Goal: Task Accomplishment & Management: Manage account settings

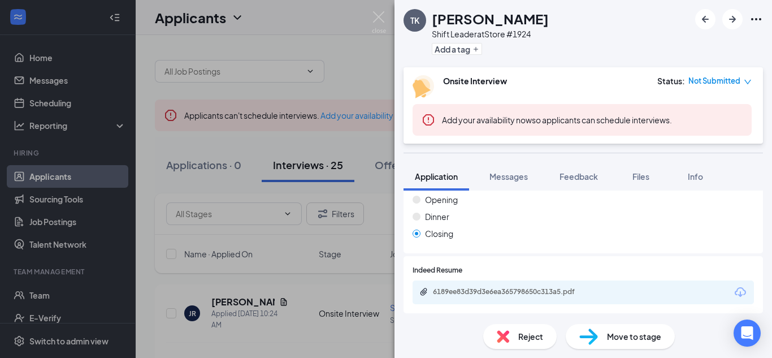
scroll to position [586, 0]
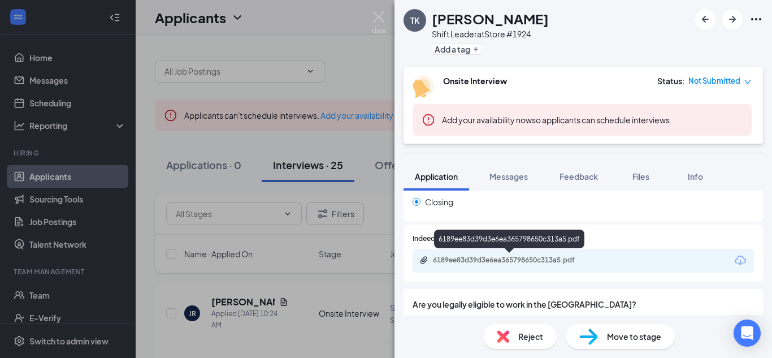
click at [489, 256] on div "6189ee83d39d3e6ea365798650c313a5.pdf" at bounding box center [512, 260] width 158 height 9
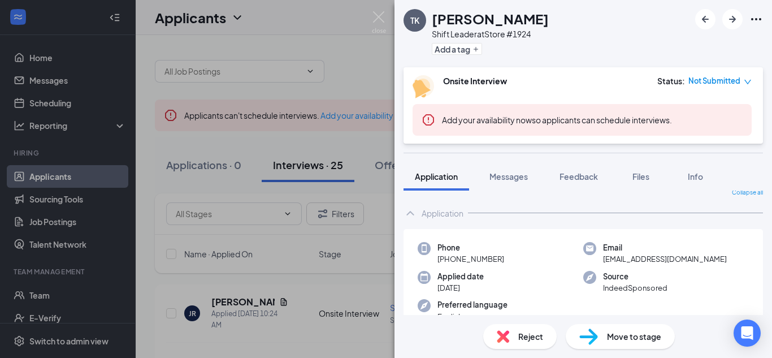
scroll to position [16, 0]
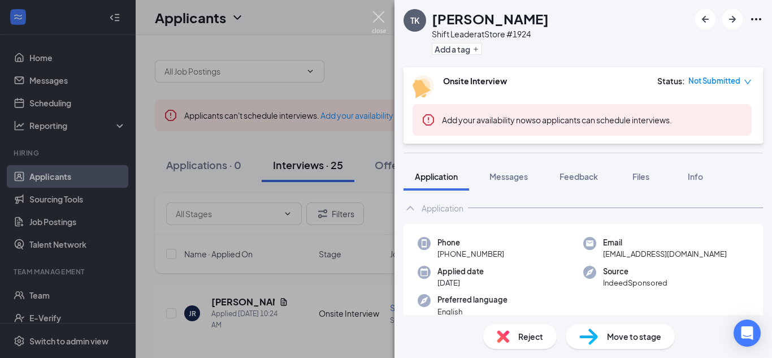
click at [384, 18] on img at bounding box center [379, 22] width 14 height 22
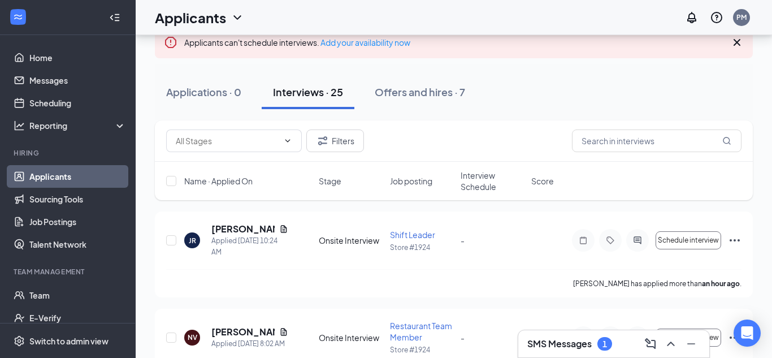
scroll to position [93, 0]
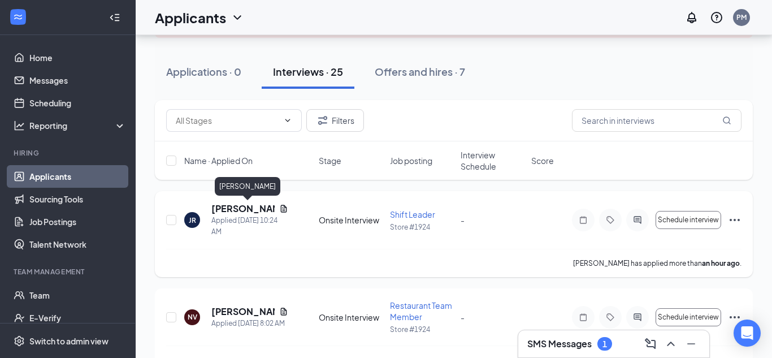
click at [248, 211] on h5 "[PERSON_NAME]" at bounding box center [242, 208] width 63 height 12
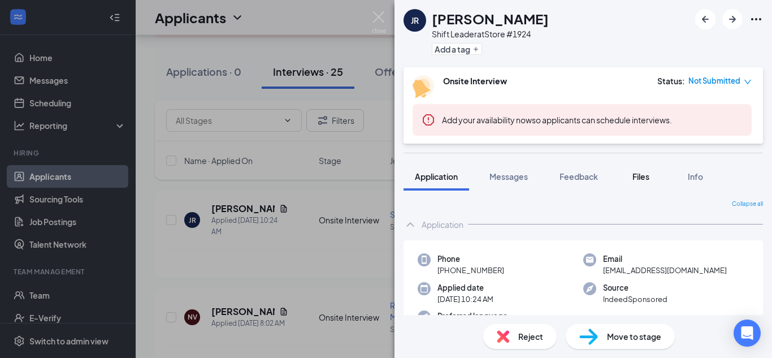
click at [639, 186] on button "Files" at bounding box center [641, 176] width 45 height 28
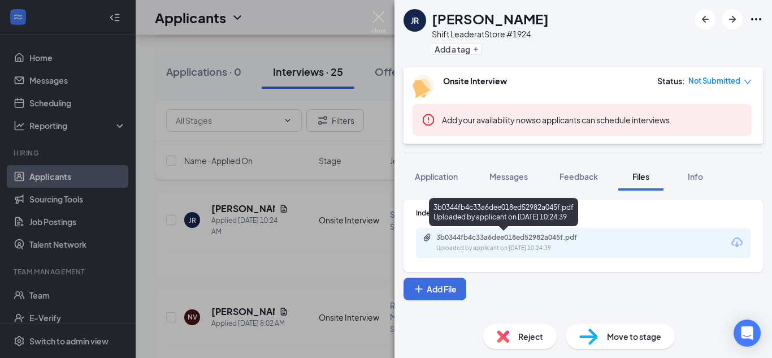
click at [495, 236] on div "3b0344fb4c33a6dee018ed52982a045f.pdf" at bounding box center [515, 237] width 158 height 9
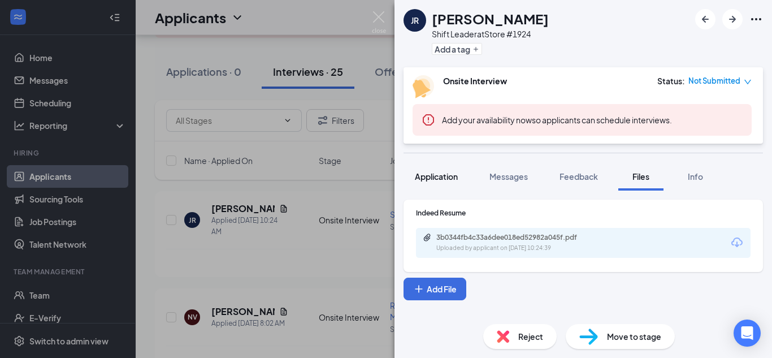
click at [434, 180] on span "Application" at bounding box center [436, 176] width 43 height 10
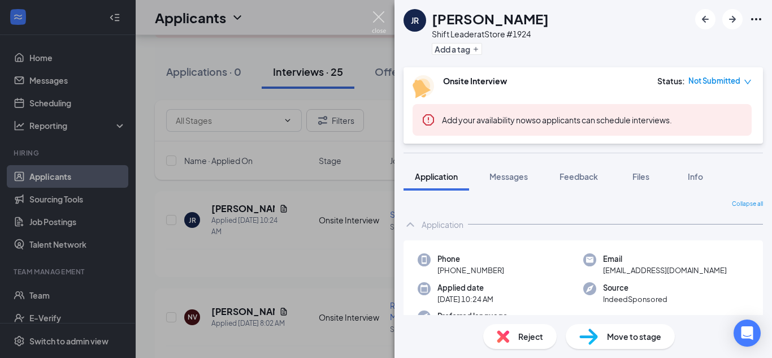
click at [384, 28] on img at bounding box center [379, 22] width 14 height 22
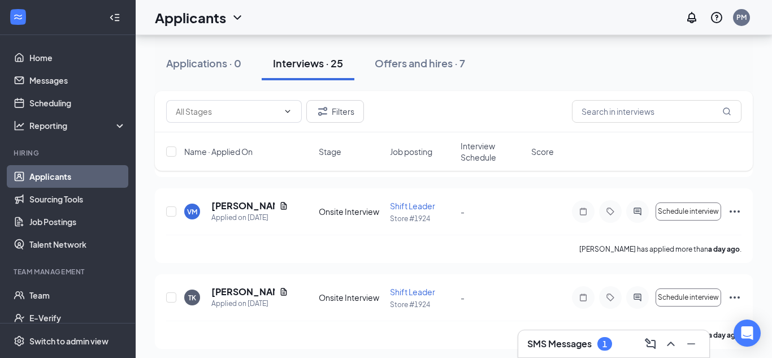
scroll to position [578, 0]
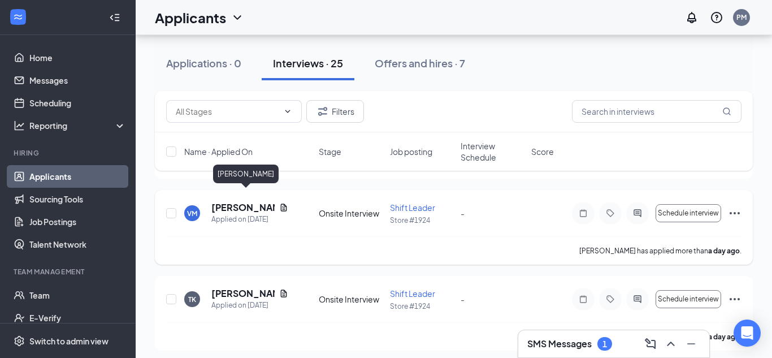
click at [236, 201] on h5 "Victoria Morales" at bounding box center [242, 207] width 63 height 12
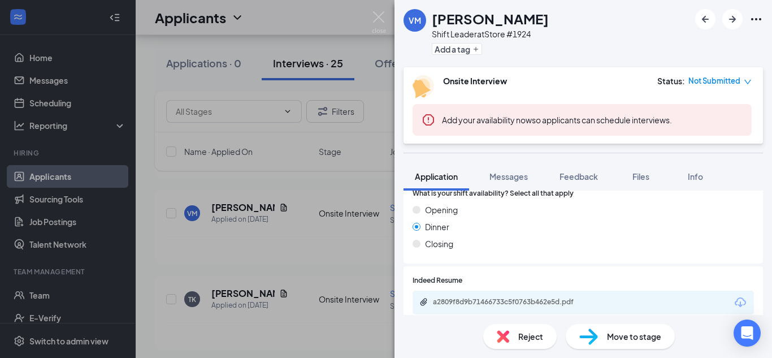
scroll to position [547, 0]
click at [522, 341] on span "Reject" at bounding box center [530, 336] width 25 height 12
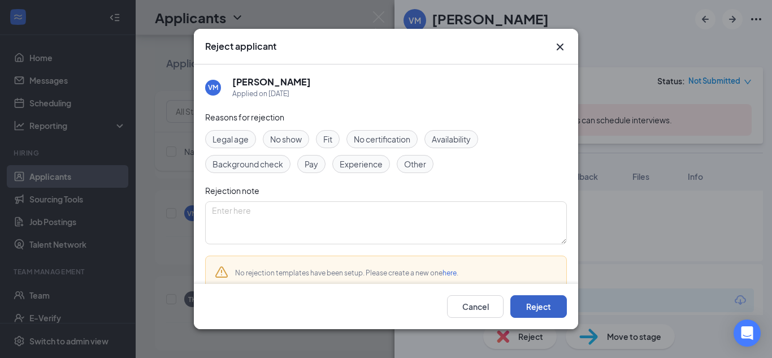
click at [511, 312] on button "Reject" at bounding box center [539, 306] width 57 height 23
click at [511, 312] on button "button" at bounding box center [539, 306] width 57 height 23
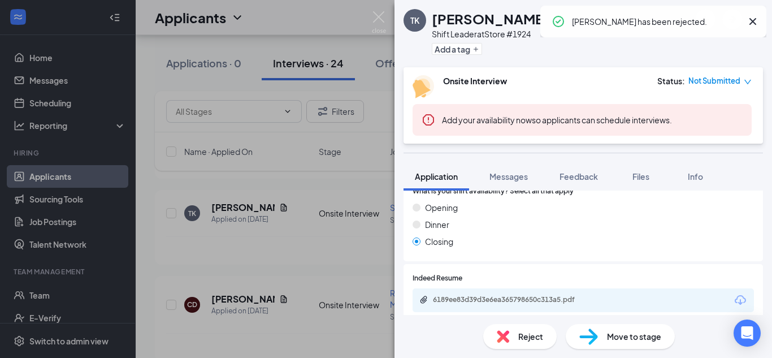
click at [387, 16] on div "TK Tiffany Kincade Shift Leader at Store #1924 Add a tag Onsite Interview Statu…" at bounding box center [386, 179] width 772 height 358
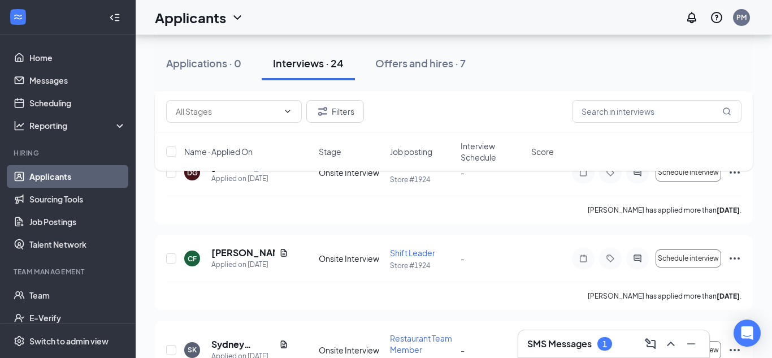
scroll to position [994, 0]
click at [233, 248] on h5 "[PERSON_NAME]" at bounding box center [242, 254] width 63 height 12
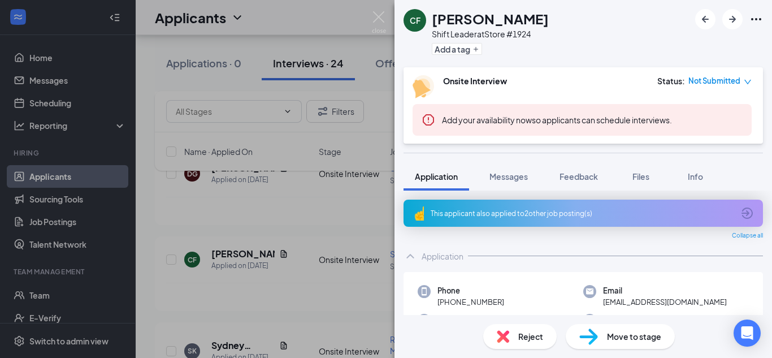
click at [388, 25] on div "CF Colleen Fisher Shift Leader at Store #1924 Add a tag Onsite Interview Status…" at bounding box center [386, 179] width 772 height 358
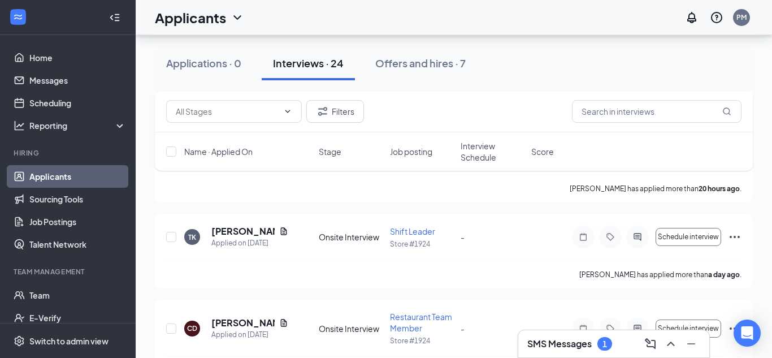
scroll to position [557, 0]
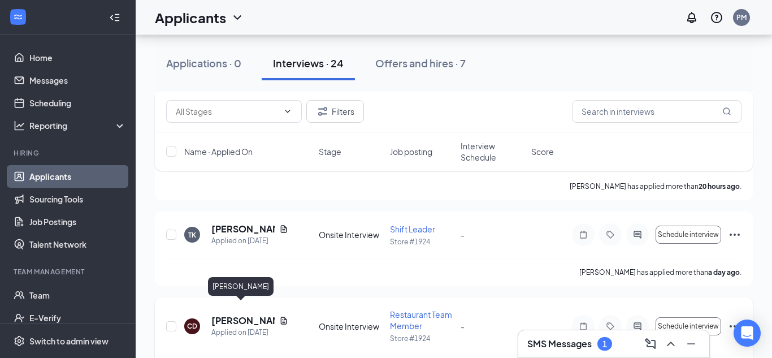
click at [254, 314] on h5 "[PERSON_NAME]" at bounding box center [242, 320] width 63 height 12
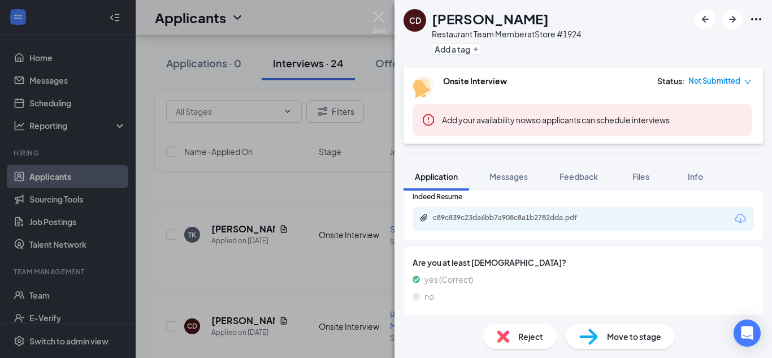
scroll to position [405, 0]
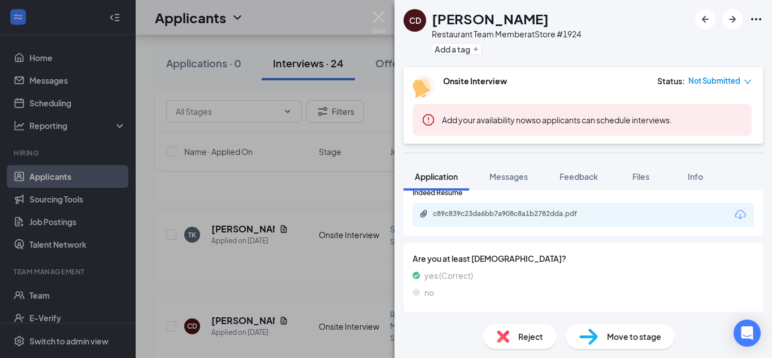
click at [628, 209] on div "c89c839c23da6bb7a908c8a1b2782dda.pdf" at bounding box center [583, 215] width 341 height 24
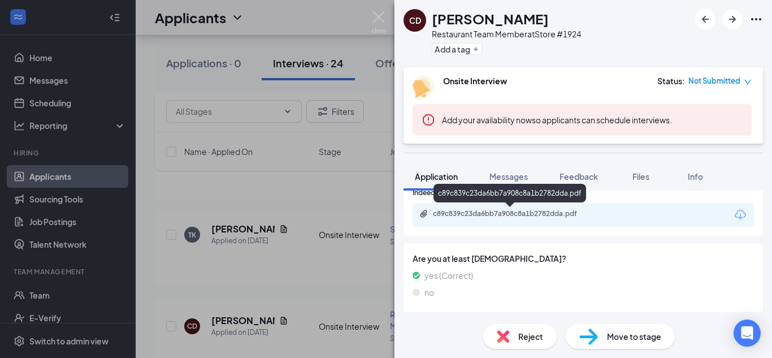
click at [536, 212] on div "c89c839c23da6bb7a908c8a1b2782dda.pdf" at bounding box center [512, 213] width 158 height 9
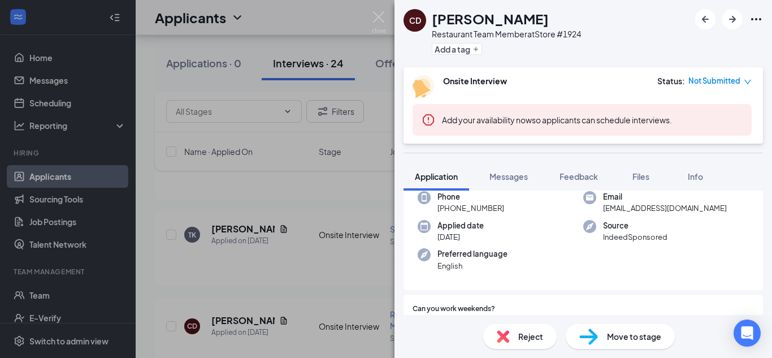
scroll to position [64, 0]
click at [378, 30] on img at bounding box center [379, 22] width 14 height 22
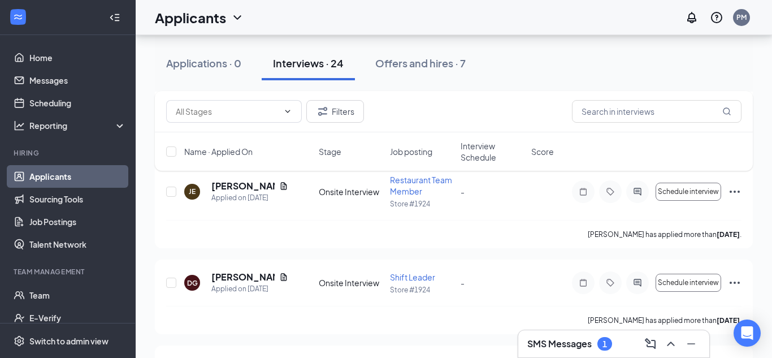
scroll to position [888, 0]
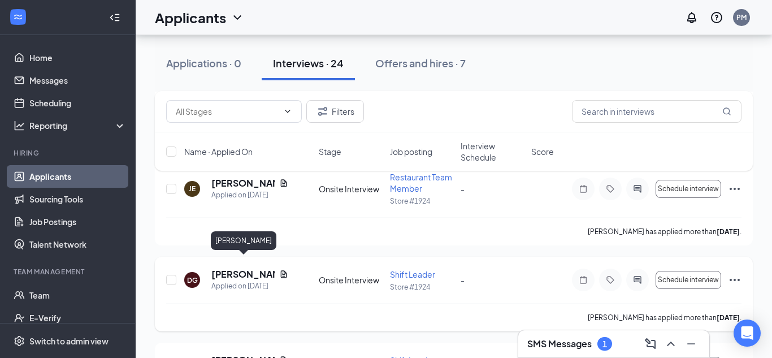
click at [225, 268] on h5 "[PERSON_NAME]" at bounding box center [242, 274] width 63 height 12
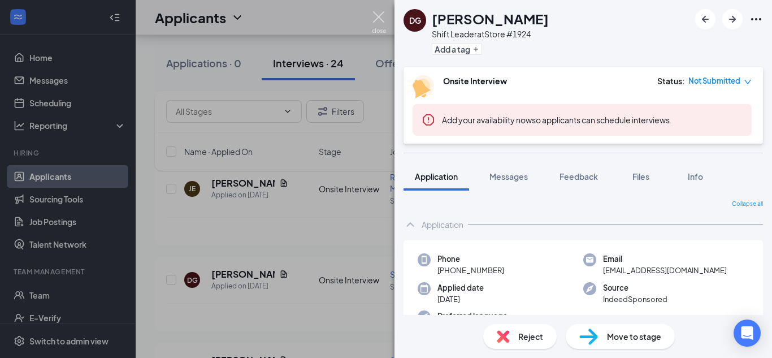
click at [372, 22] on img at bounding box center [379, 22] width 14 height 22
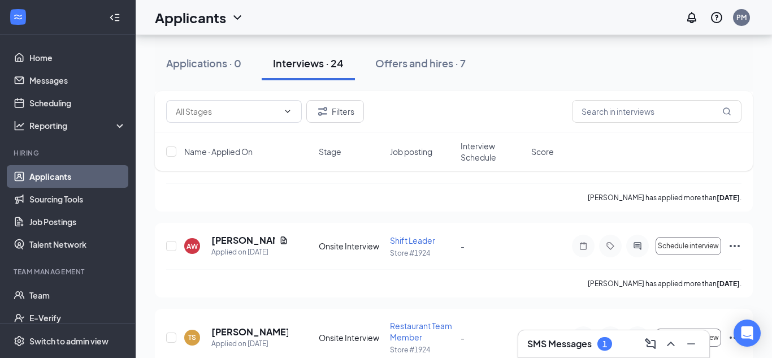
scroll to position [1290, 0]
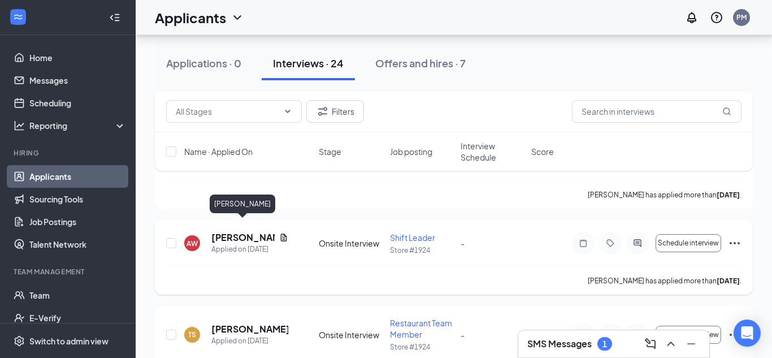
click at [254, 231] on h5 "[PERSON_NAME]" at bounding box center [242, 237] width 63 height 12
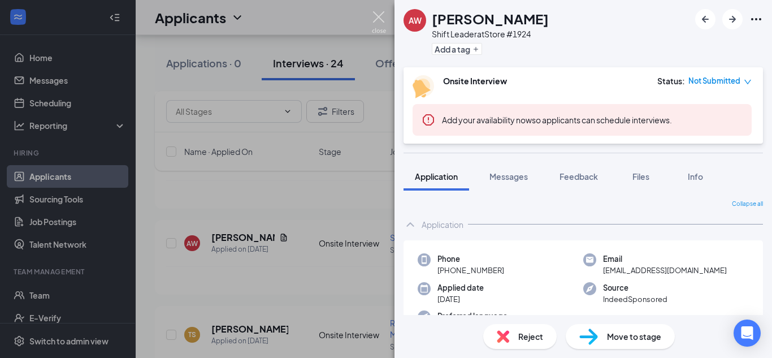
click at [376, 27] on img at bounding box center [379, 22] width 14 height 22
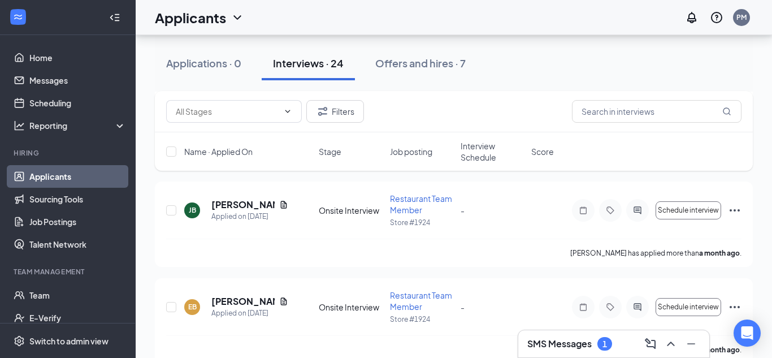
scroll to position [1899, 0]
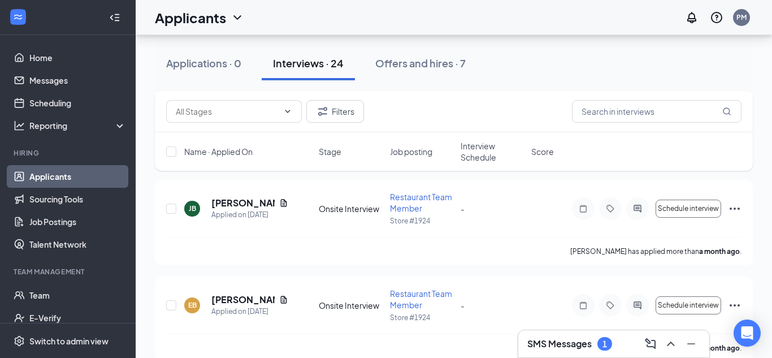
click at [594, 337] on div "SMS Messages 1" at bounding box center [570, 344] width 85 height 14
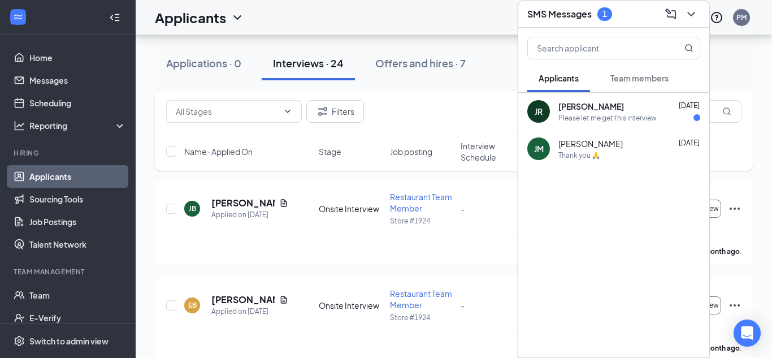
click at [655, 114] on div "Please let me get this interview" at bounding box center [608, 118] width 98 height 10
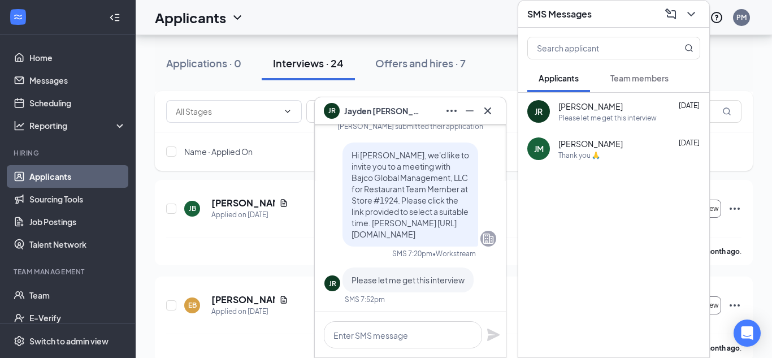
scroll to position [0, 0]
click at [488, 118] on button at bounding box center [488, 111] width 18 height 18
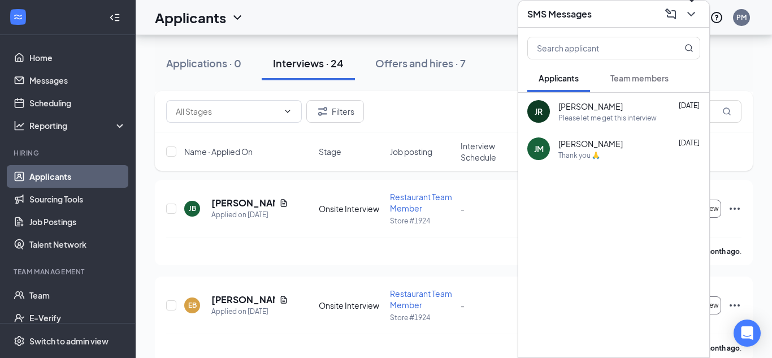
click at [694, 16] on icon "ChevronDown" at bounding box center [692, 14] width 14 height 14
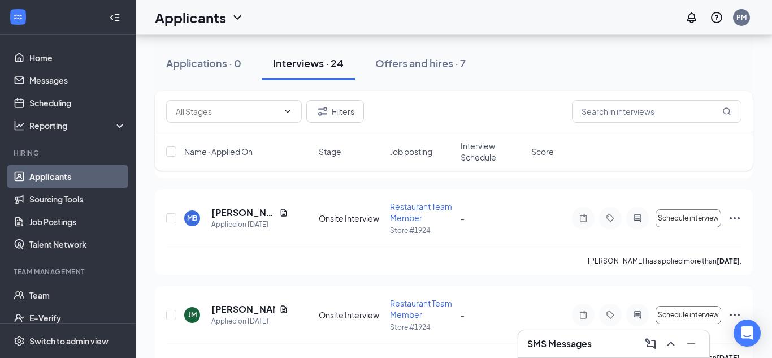
scroll to position [1502, 0]
click at [619, 341] on div "SMS Messages" at bounding box center [614, 344] width 173 height 18
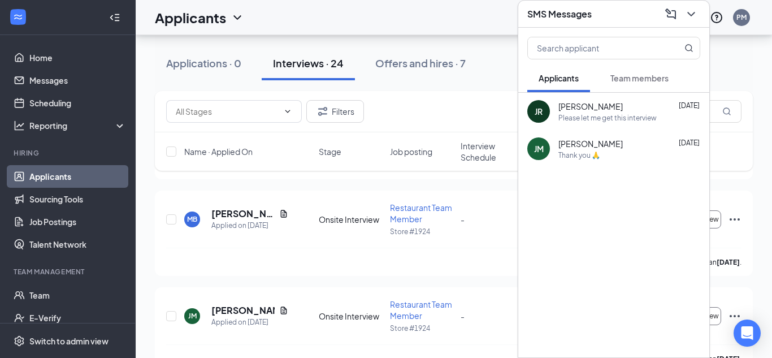
click at [619, 10] on div "SMS Messages" at bounding box center [614, 14] width 173 height 18
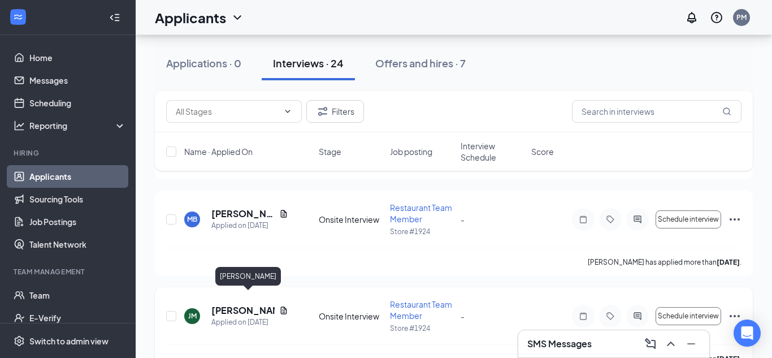
click at [230, 304] on h5 "[PERSON_NAME]" at bounding box center [242, 310] width 63 height 12
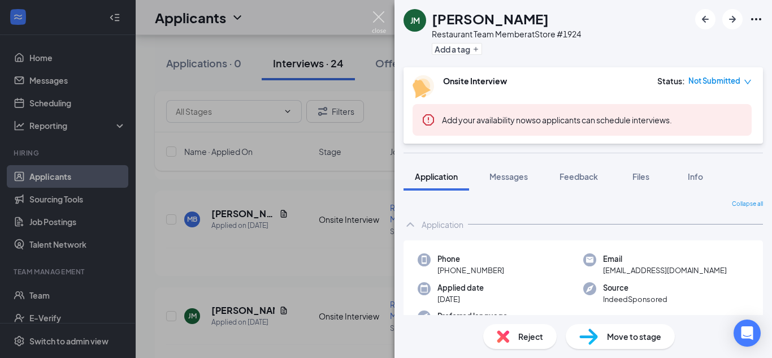
click at [383, 28] on img at bounding box center [379, 22] width 14 height 22
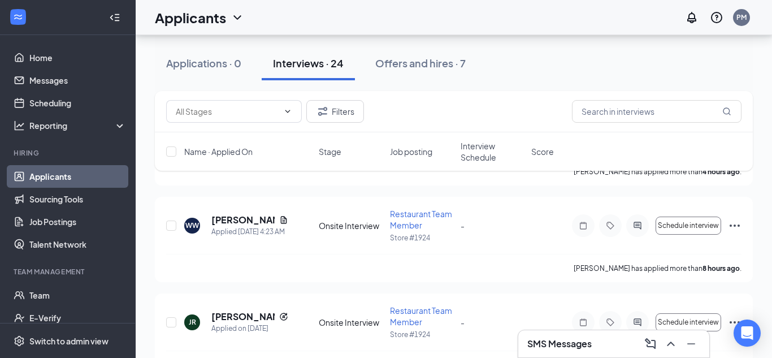
scroll to position [279, 0]
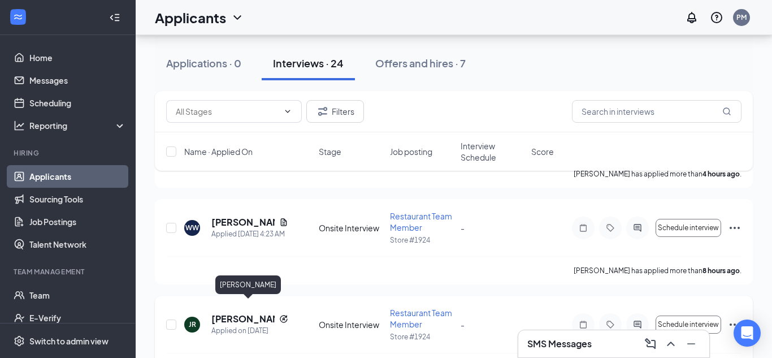
click at [249, 313] on h5 "Jayden Ramos" at bounding box center [242, 319] width 63 height 12
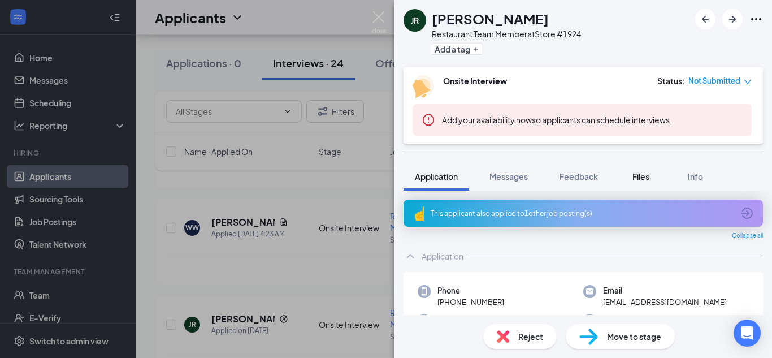
click at [641, 168] on button "Files" at bounding box center [641, 176] width 45 height 28
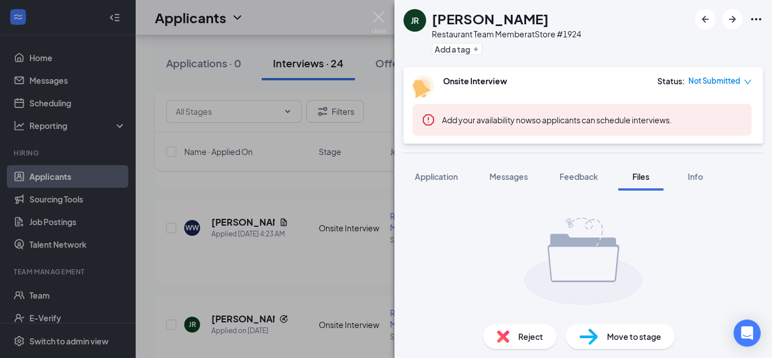
click at [536, 337] on span "Reject" at bounding box center [530, 336] width 25 height 12
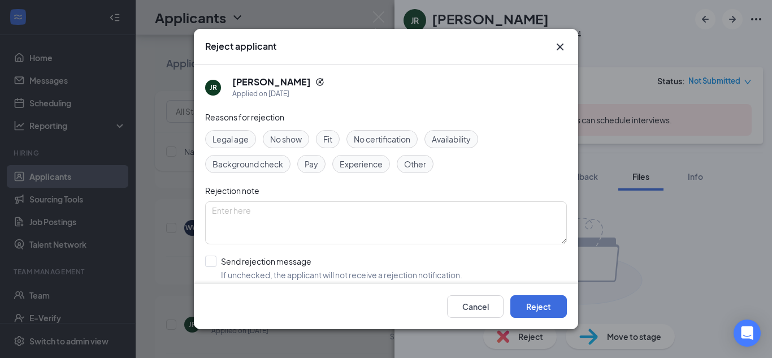
click at [357, 166] on span "Experience" at bounding box center [361, 164] width 43 height 12
click at [449, 144] on span "Availability" at bounding box center [451, 139] width 39 height 12
click at [332, 137] on span "Fit" at bounding box center [327, 139] width 9 height 12
click at [521, 308] on button "Reject" at bounding box center [539, 306] width 57 height 23
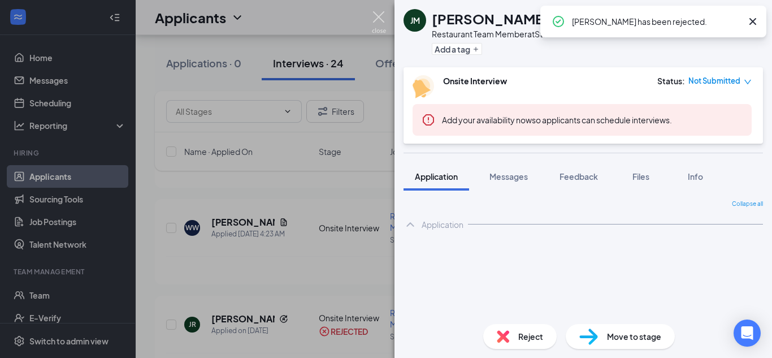
click at [386, 21] on img at bounding box center [379, 22] width 14 height 22
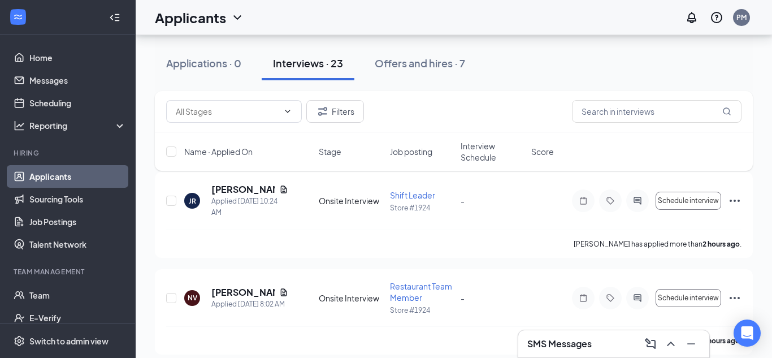
scroll to position [103, 0]
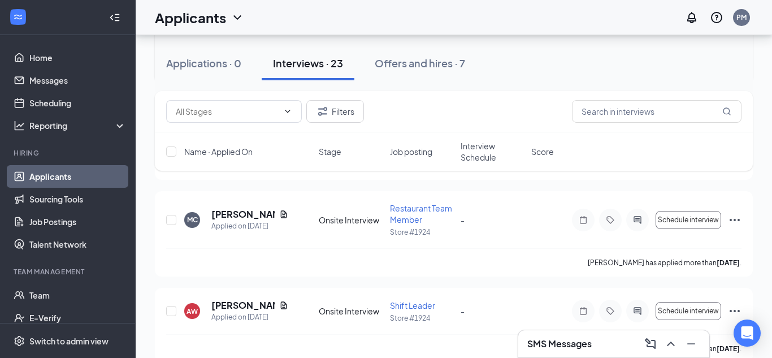
scroll to position [1132, 0]
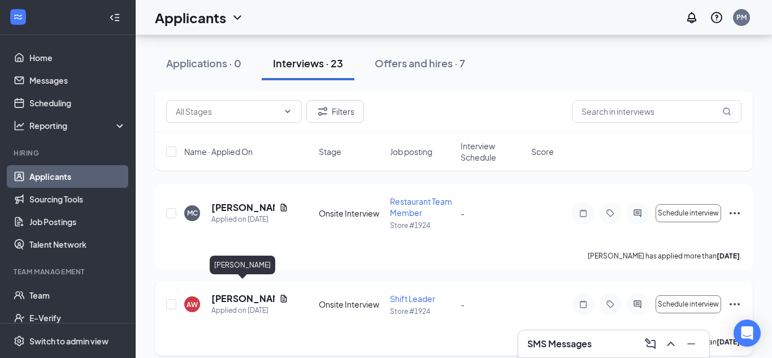
click at [251, 292] on h5 "[PERSON_NAME]" at bounding box center [242, 298] width 63 height 12
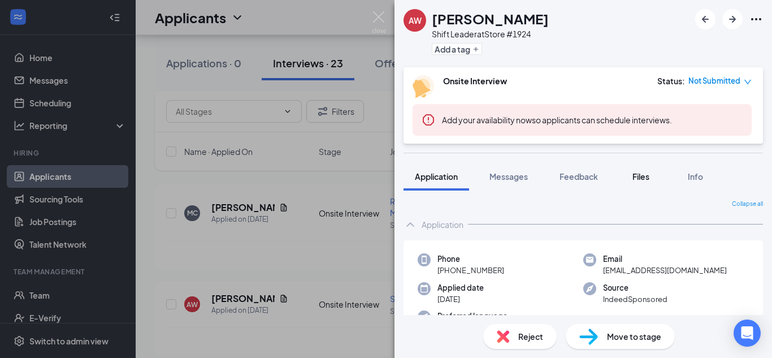
click at [639, 183] on button "Files" at bounding box center [641, 176] width 45 height 28
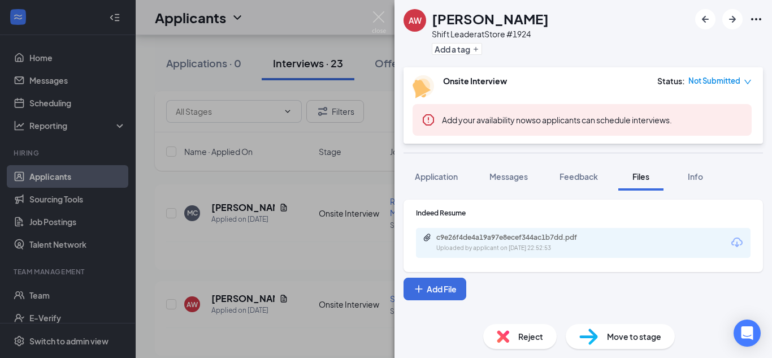
click at [532, 240] on div "c9e26f4de4a19a97e8ecef344ac1b7dd.pdf" at bounding box center [515, 237] width 158 height 9
click at [433, 179] on span "Application" at bounding box center [436, 176] width 43 height 10
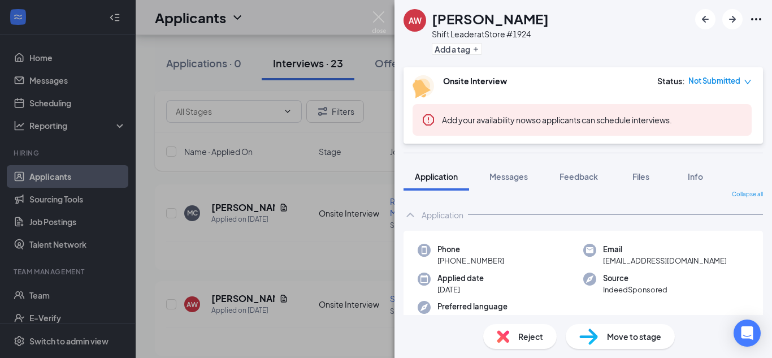
scroll to position [9, 0]
